Goal: Information Seeking & Learning: Learn about a topic

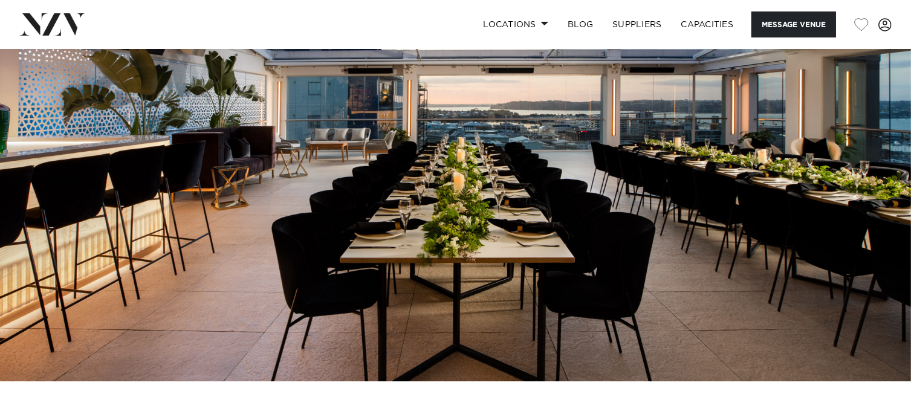
scroll to position [93, 0]
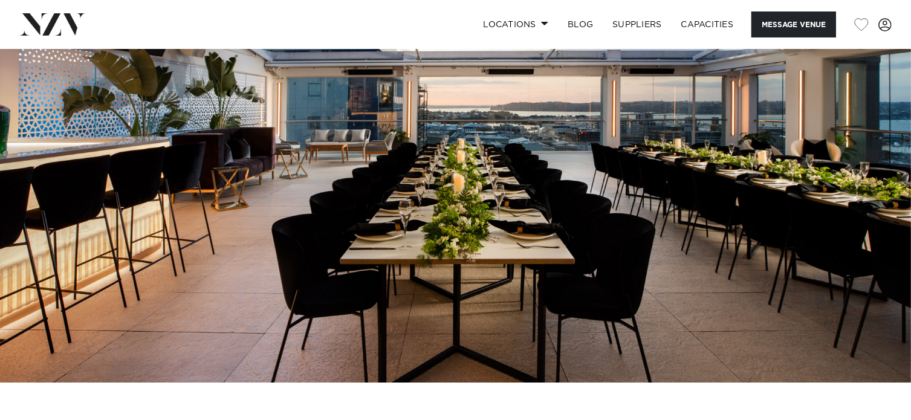
click at [879, 200] on img at bounding box center [455, 169] width 911 height 427
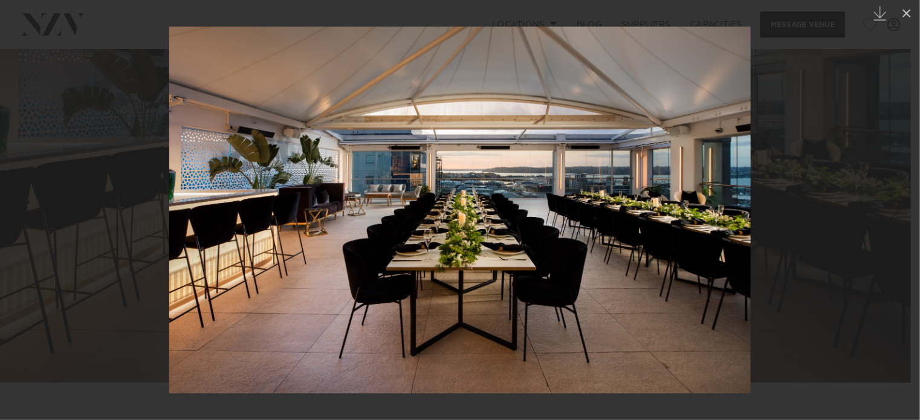
click at [891, 220] on div "Next slide" at bounding box center [896, 210] width 16 height 23
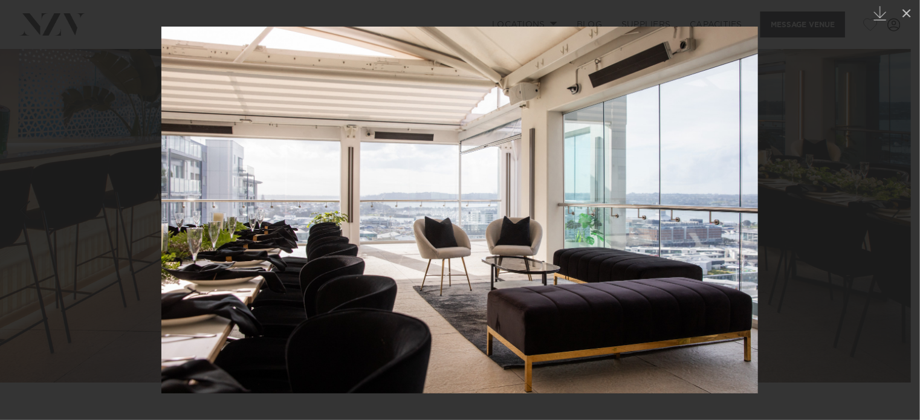
drag, startPoint x: 890, startPoint y: 206, endPoint x: 775, endPoint y: 188, distance: 116.9
drag, startPoint x: 775, startPoint y: 188, endPoint x: 821, endPoint y: 161, distance: 53.1
click at [821, 161] on div at bounding box center [460, 210] width 920 height 420
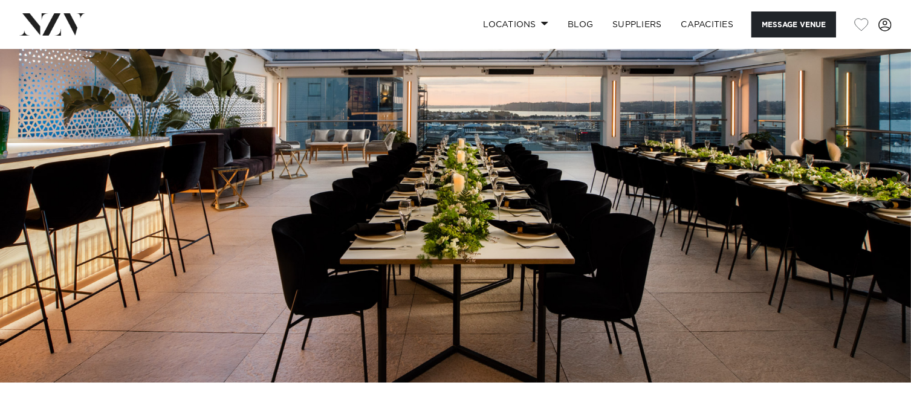
click at [908, 161] on img at bounding box center [455, 169] width 911 height 427
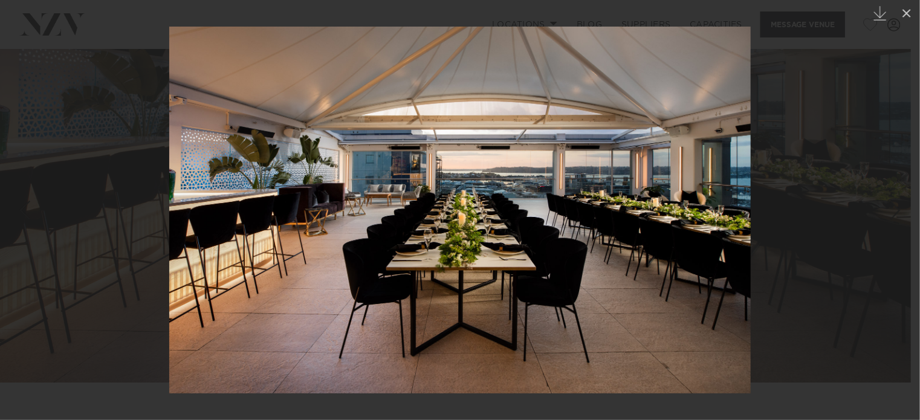
click at [899, 164] on div at bounding box center [460, 210] width 920 height 420
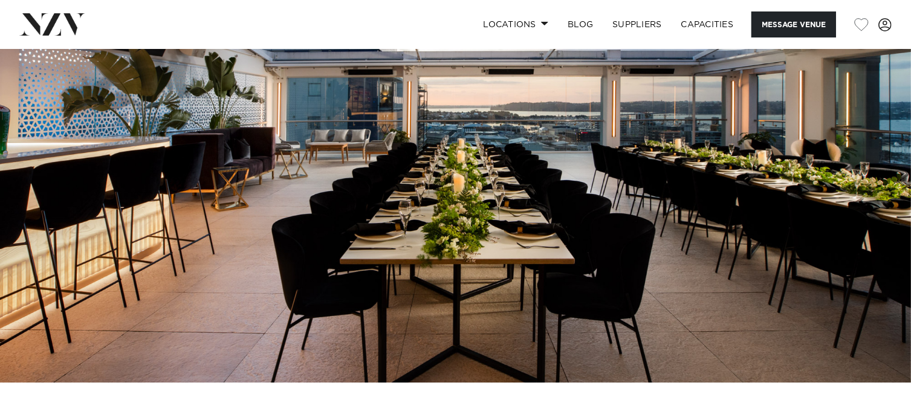
click at [893, 169] on img at bounding box center [455, 169] width 911 height 427
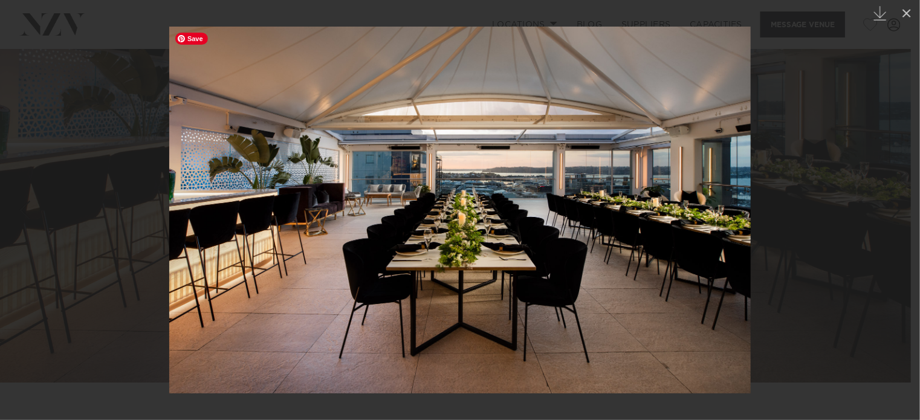
drag, startPoint x: 746, startPoint y: 200, endPoint x: 615, endPoint y: 206, distance: 131.4
drag, startPoint x: 615, startPoint y: 206, endPoint x: 738, endPoint y: 247, distance: 129.5
click at [738, 247] on img at bounding box center [460, 210] width 582 height 367
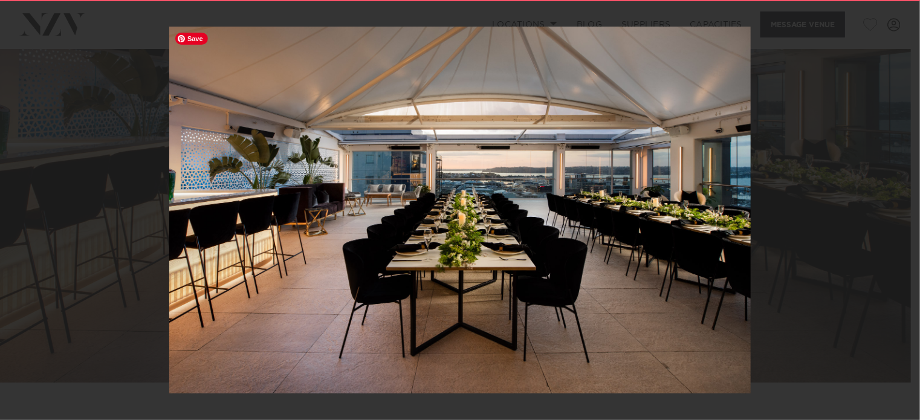
click at [656, 340] on img at bounding box center [460, 210] width 582 height 367
click at [773, 258] on div at bounding box center [460, 210] width 920 height 420
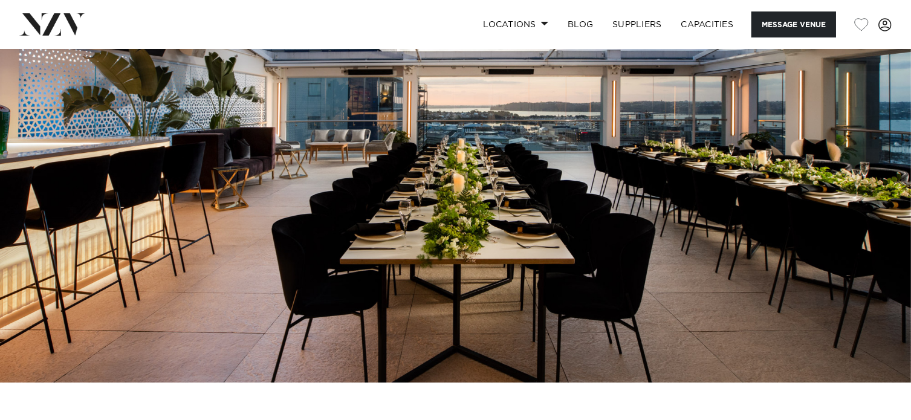
click at [772, 253] on img at bounding box center [455, 169] width 911 height 427
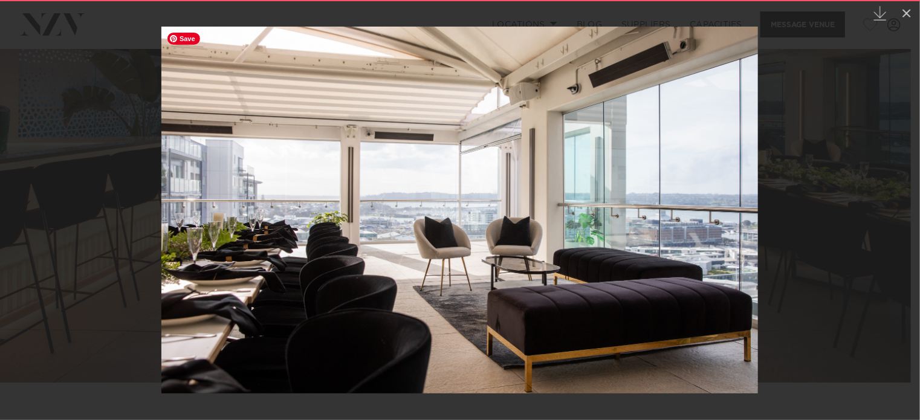
click at [729, 201] on img at bounding box center [459, 210] width 597 height 367
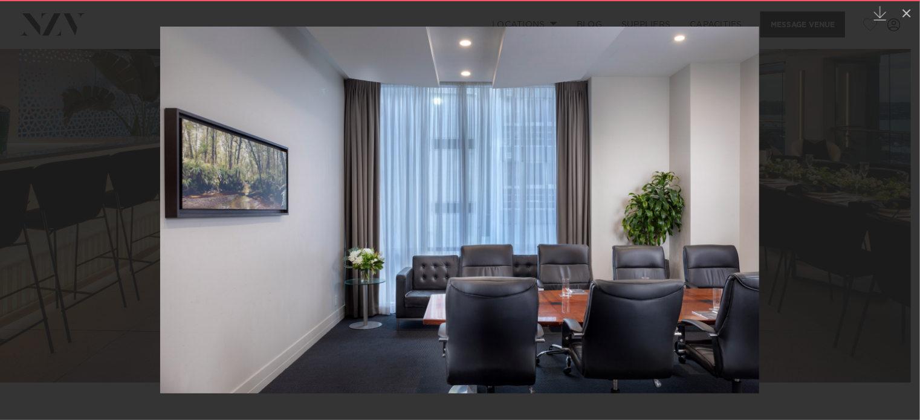
click at [830, 172] on div at bounding box center [460, 210] width 920 height 420
